Goal: Transaction & Acquisition: Purchase product/service

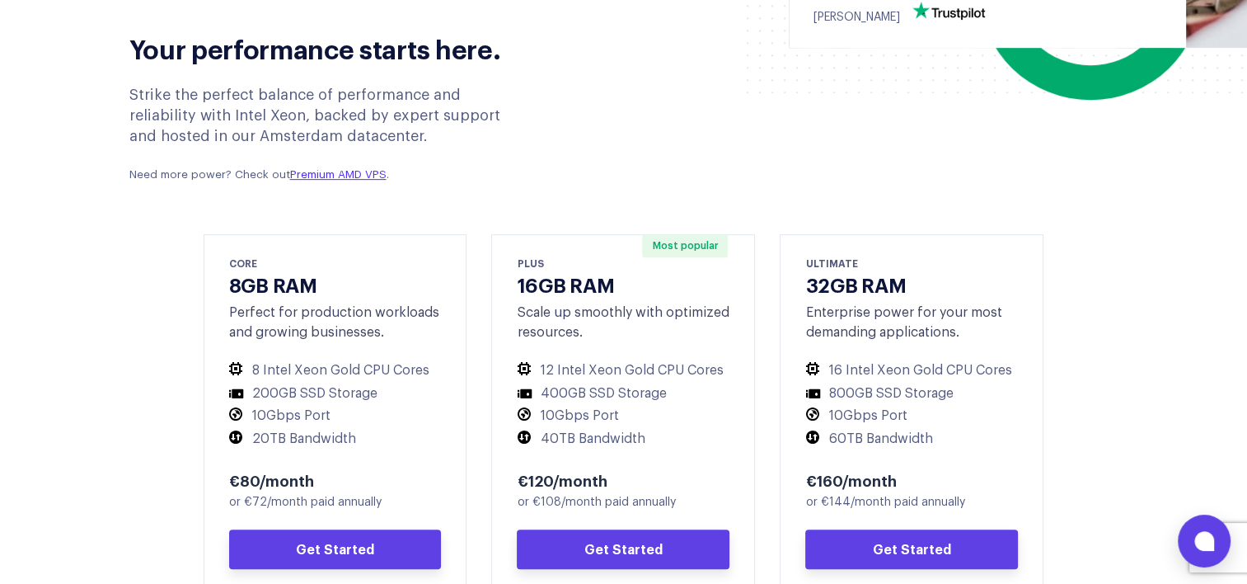
scroll to position [742, 0]
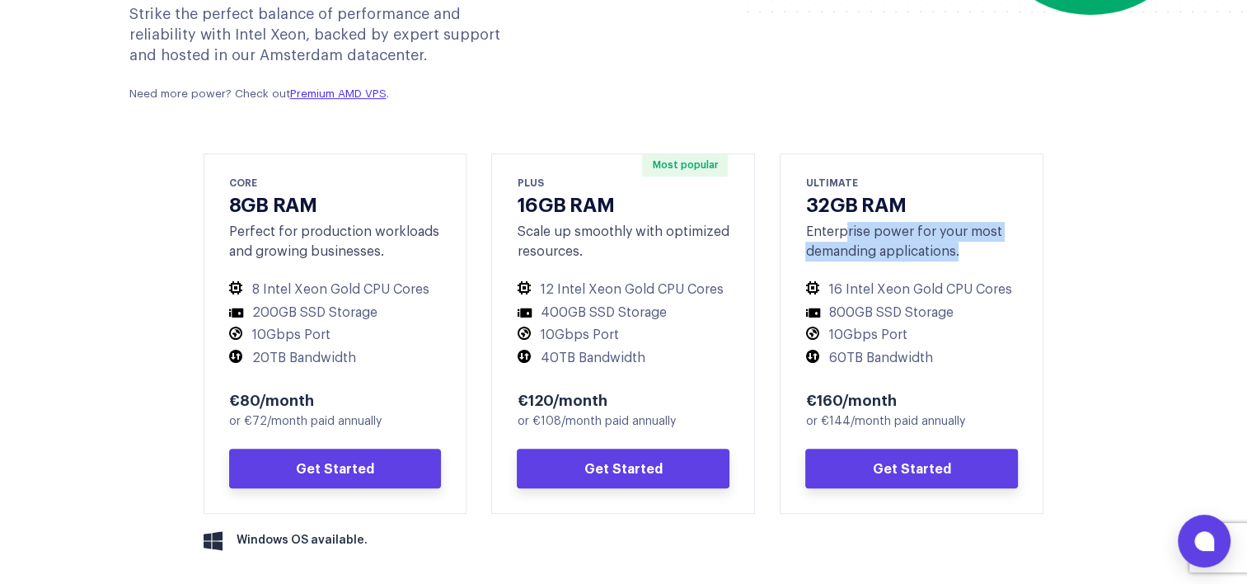
drag, startPoint x: 847, startPoint y: 233, endPoint x: 1005, endPoint y: 245, distance: 157.9
click at [1005, 245] on div "Enterprise power for your most demanding applications." at bounding box center [911, 242] width 213 height 40
drag, startPoint x: 1005, startPoint y: 245, endPoint x: 860, endPoint y: 220, distance: 146.3
click at [860, 220] on div "ULTIMATE 32GB RAM Enterprise power for your most demanding applications. 16 Int…" at bounding box center [912, 333] width 264 height 360
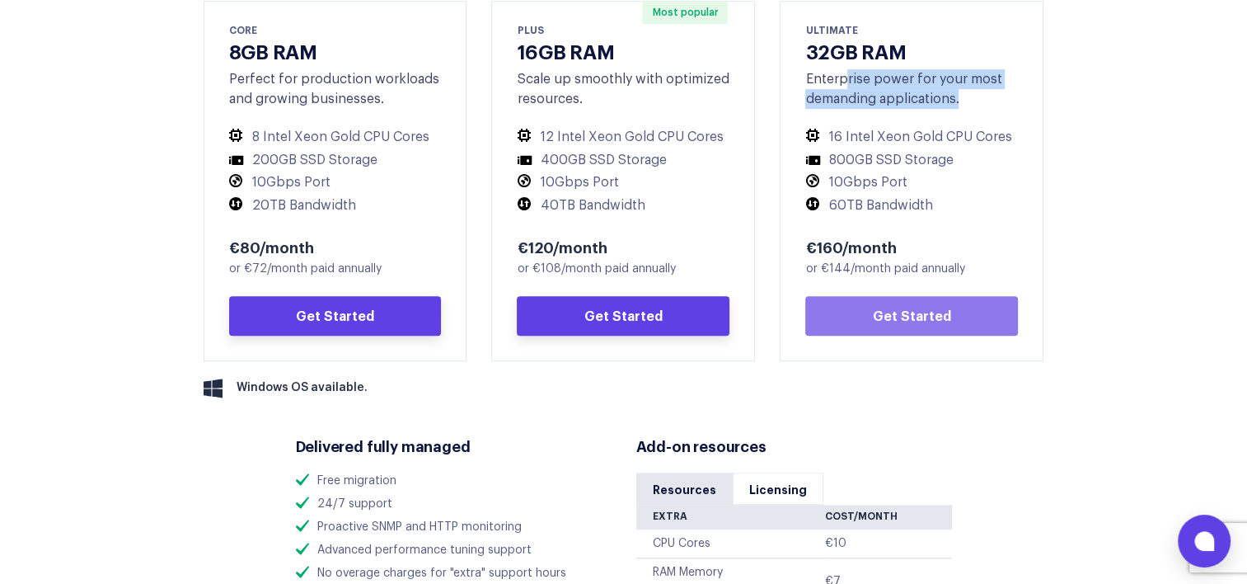
scroll to position [824, 0]
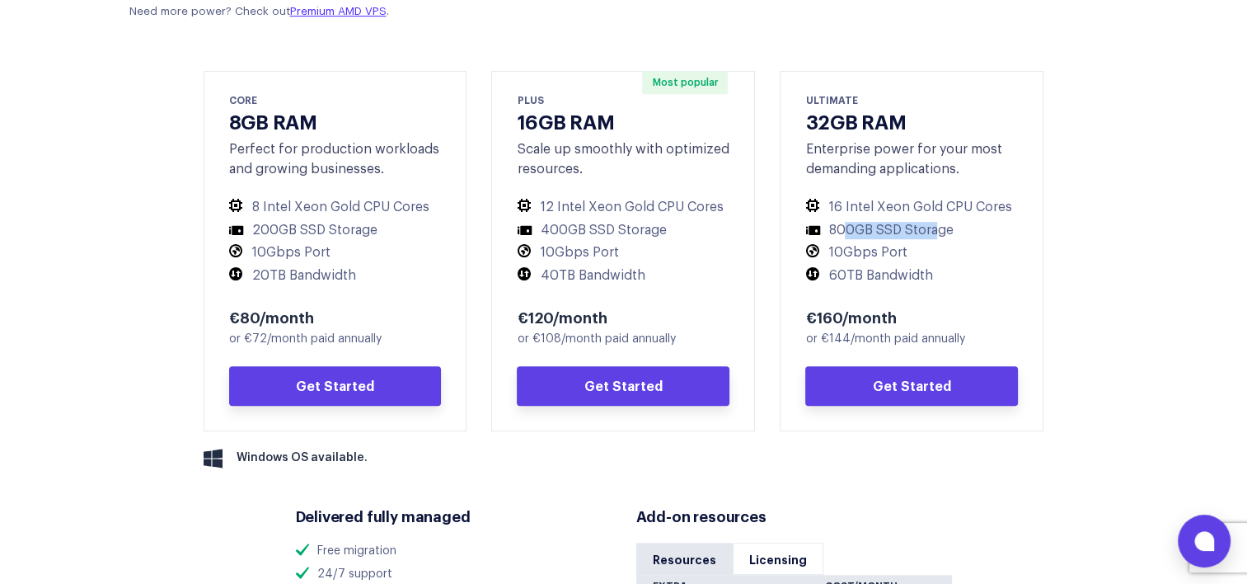
drag, startPoint x: 843, startPoint y: 232, endPoint x: 935, endPoint y: 232, distance: 91.5
click at [935, 232] on li "800GB SSD Storage" at bounding box center [911, 230] width 213 height 17
drag, startPoint x: 935, startPoint y: 232, endPoint x: 858, endPoint y: 246, distance: 77.8
click at [858, 243] on ul "16 Intel Xeon Gold CPU Cores 800GB SSD Storage 10Gbps Port 60TB Bandwidth" at bounding box center [911, 241] width 213 height 85
drag, startPoint x: 851, startPoint y: 274, endPoint x: 917, endPoint y: 272, distance: 66.0
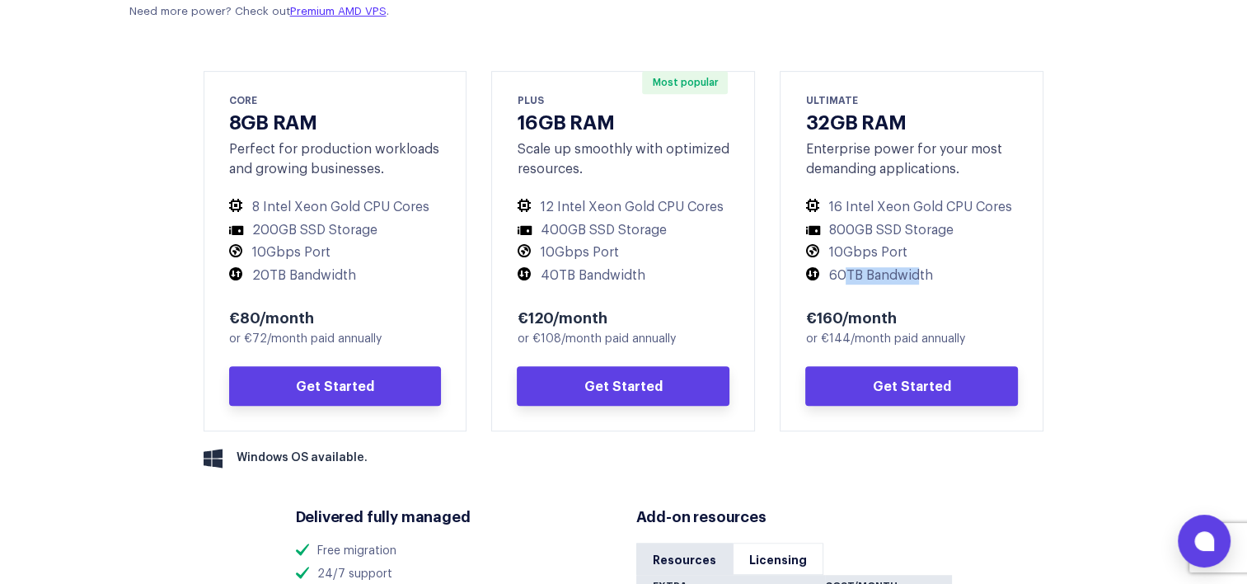
click at [917, 272] on li "60TB Bandwidth" at bounding box center [911, 275] width 213 height 17
drag, startPoint x: 917, startPoint y: 272, endPoint x: 867, endPoint y: 241, distance: 58.5
click at [867, 241] on ul "16 Intel Xeon Gold CPU Cores 800GB SSD Storage 10Gbps Port 60TB Bandwidth" at bounding box center [911, 241] width 213 height 85
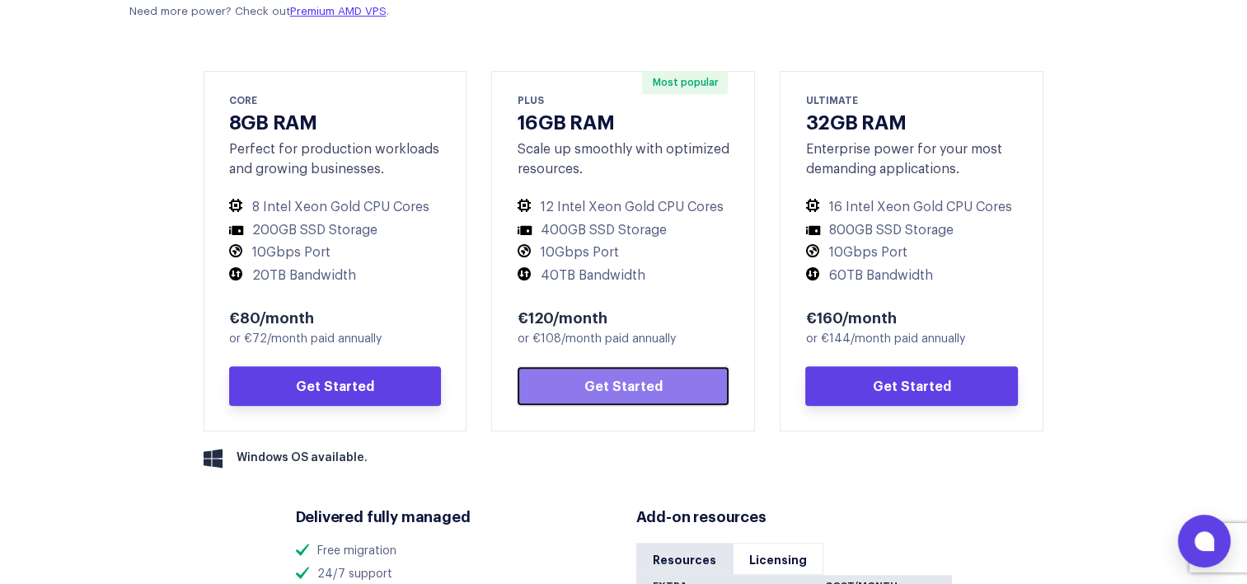
click at [577, 385] on link "Get Started" at bounding box center [623, 386] width 213 height 40
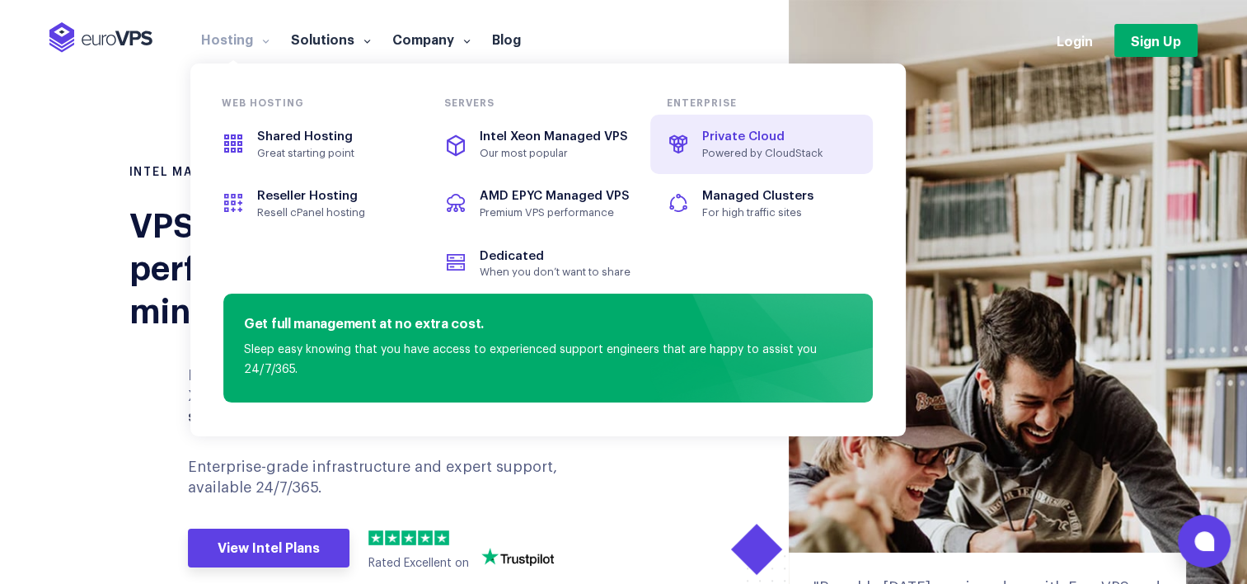
click at [730, 149] on span "Powered by CloudStack" at bounding box center [778, 153] width 152 height 13
